Goal: Information Seeking & Learning: Learn about a topic

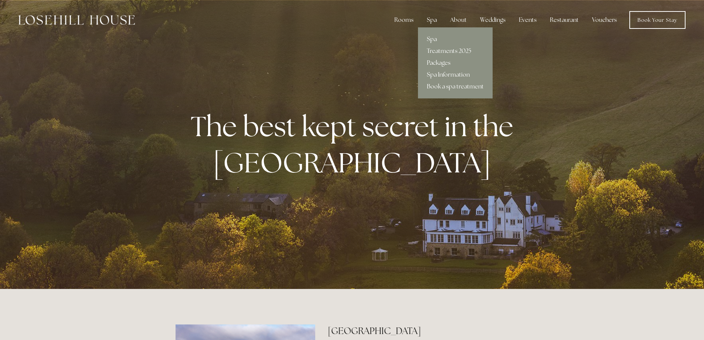
click at [438, 21] on div "Spa" at bounding box center [432, 20] width 22 height 15
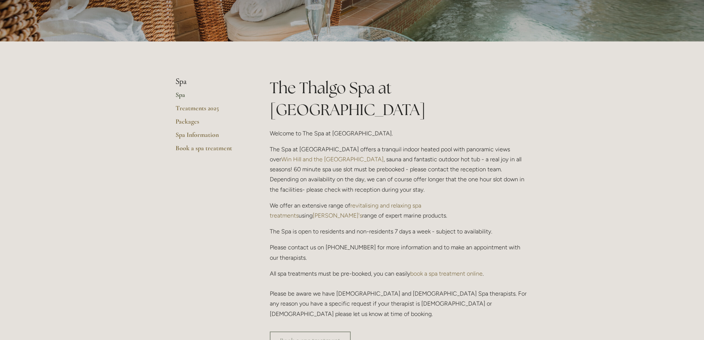
scroll to position [111, 0]
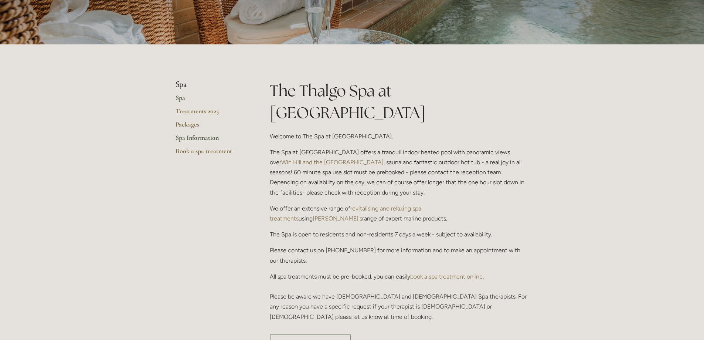
click at [211, 139] on link "Spa Information" at bounding box center [211, 140] width 71 height 13
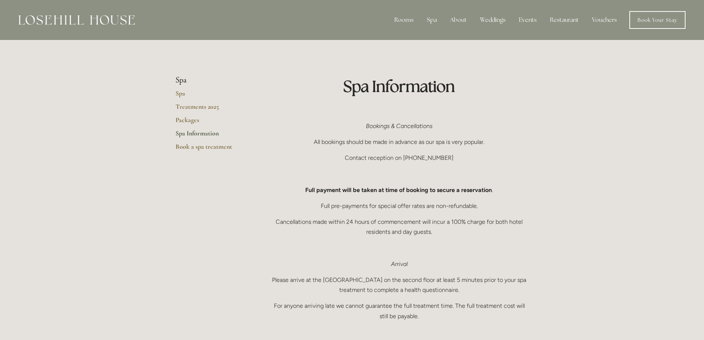
click at [184, 81] on li "Spa" at bounding box center [211, 80] width 71 height 10
click at [183, 91] on link "Spa" at bounding box center [211, 95] width 71 height 13
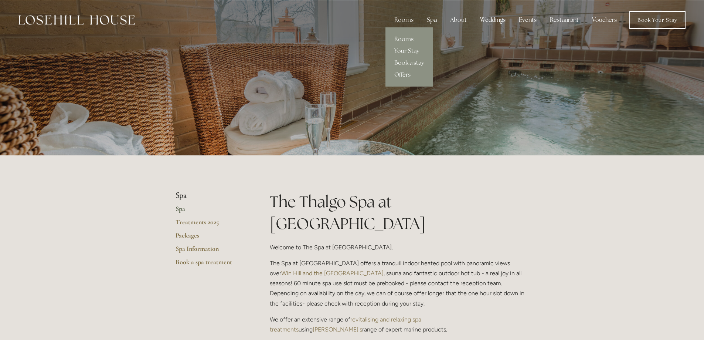
click at [406, 35] on link "Rooms" at bounding box center [410, 39] width 48 height 12
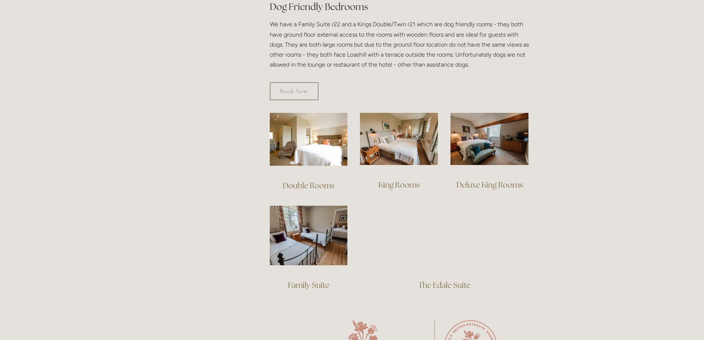
scroll to position [444, 0]
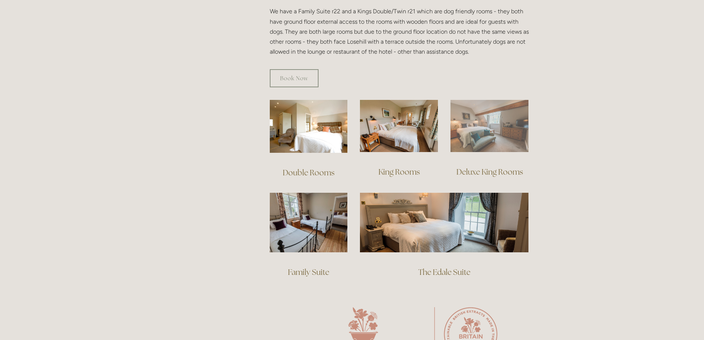
click at [482, 123] on img at bounding box center [490, 126] width 78 height 52
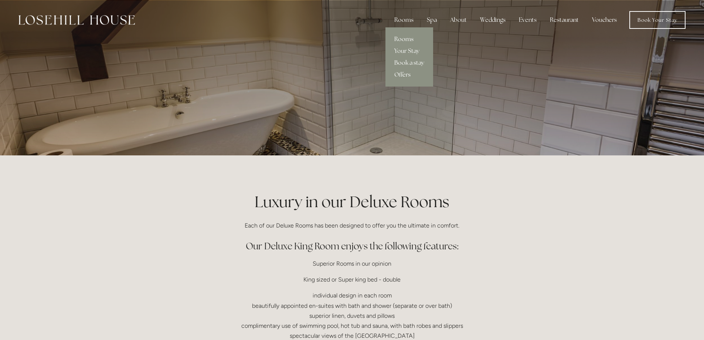
click at [407, 38] on link "Rooms" at bounding box center [410, 39] width 48 height 12
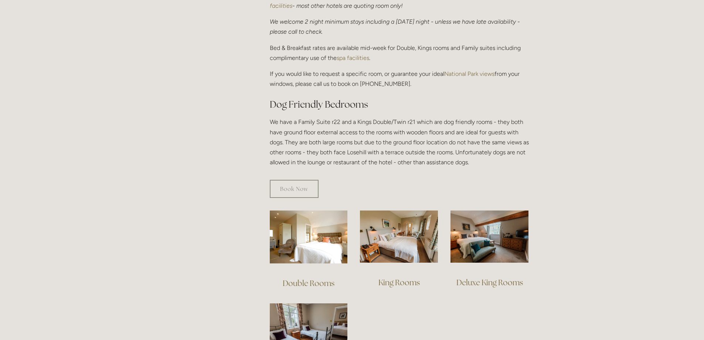
scroll to position [407, 0]
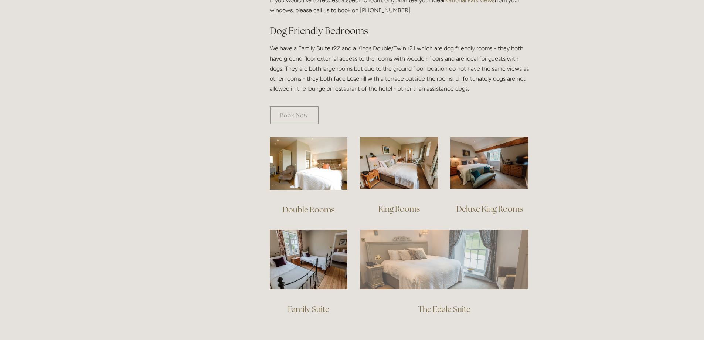
click at [405, 261] on img at bounding box center [444, 259] width 169 height 59
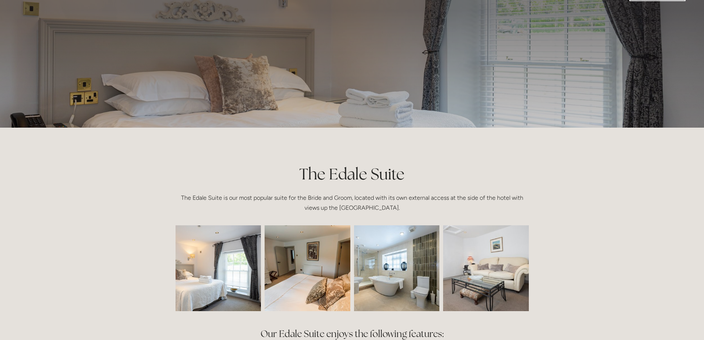
scroll to position [148, 0]
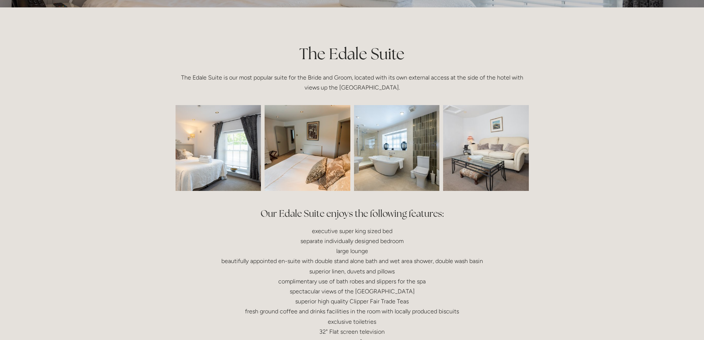
click at [253, 175] on img at bounding box center [201, 148] width 129 height 86
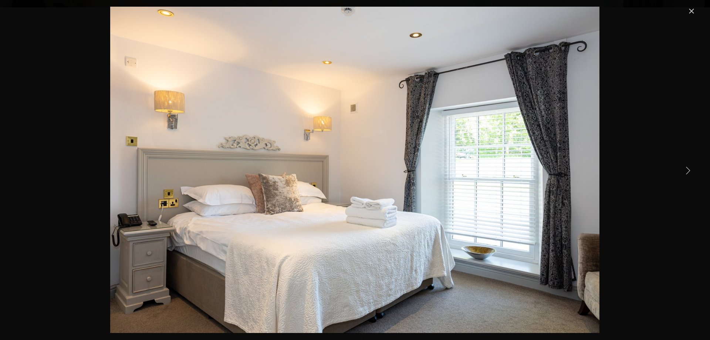
click at [683, 170] on link "Next Item" at bounding box center [688, 170] width 16 height 16
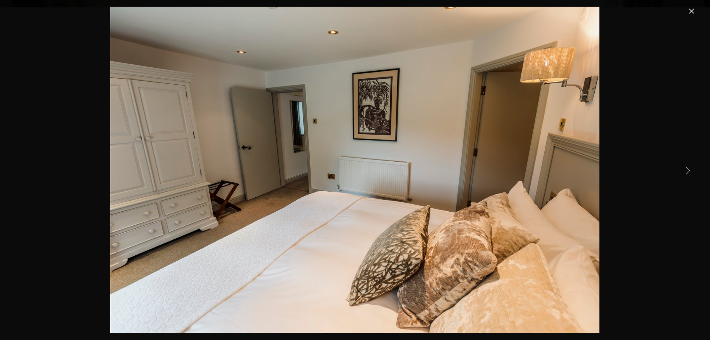
click at [683, 170] on link "Next Item" at bounding box center [688, 170] width 16 height 16
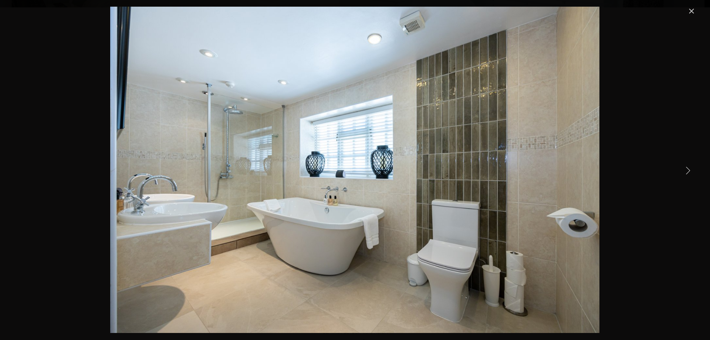
click at [683, 170] on link "Next Item" at bounding box center [688, 170] width 16 height 16
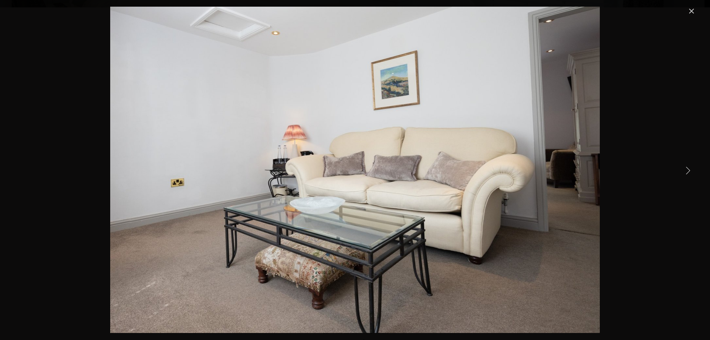
click at [683, 170] on link "Next Item" at bounding box center [688, 170] width 16 height 16
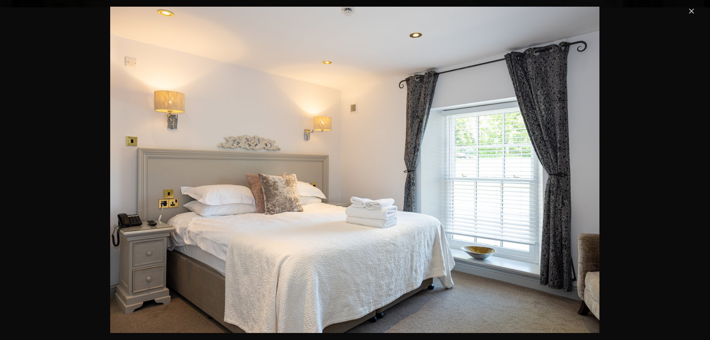
click at [691, 9] on link "Close" at bounding box center [691, 11] width 9 height 9
